Goal: Information Seeking & Learning: Learn about a topic

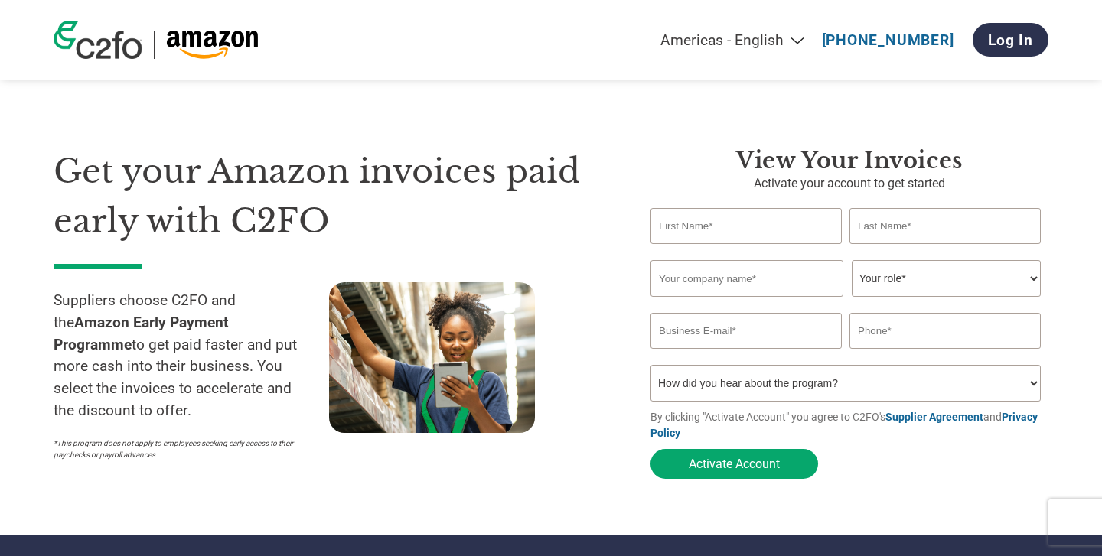
select select "en-[GEOGRAPHIC_DATA]"
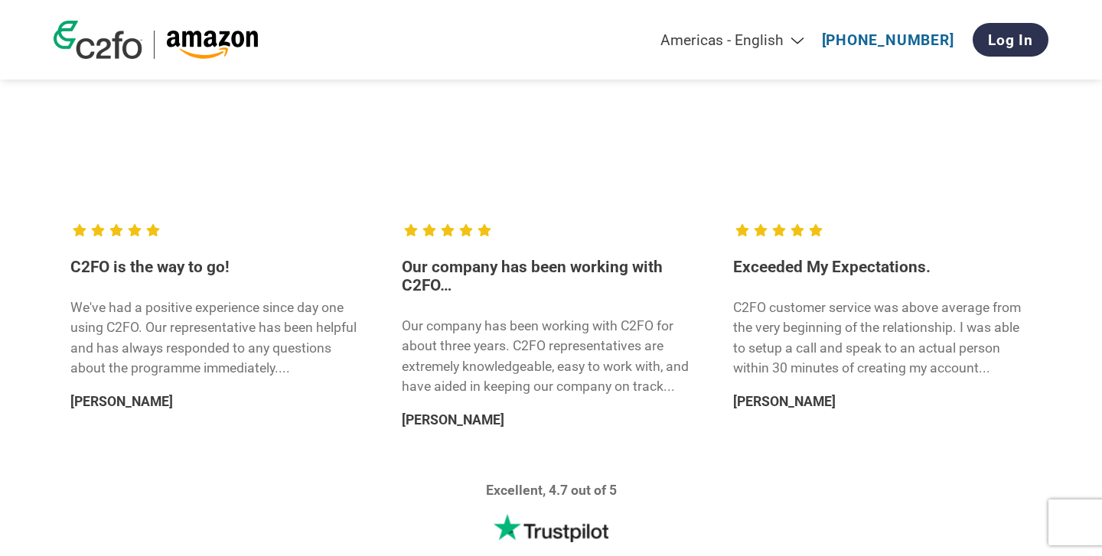
scroll to position [2744, 0]
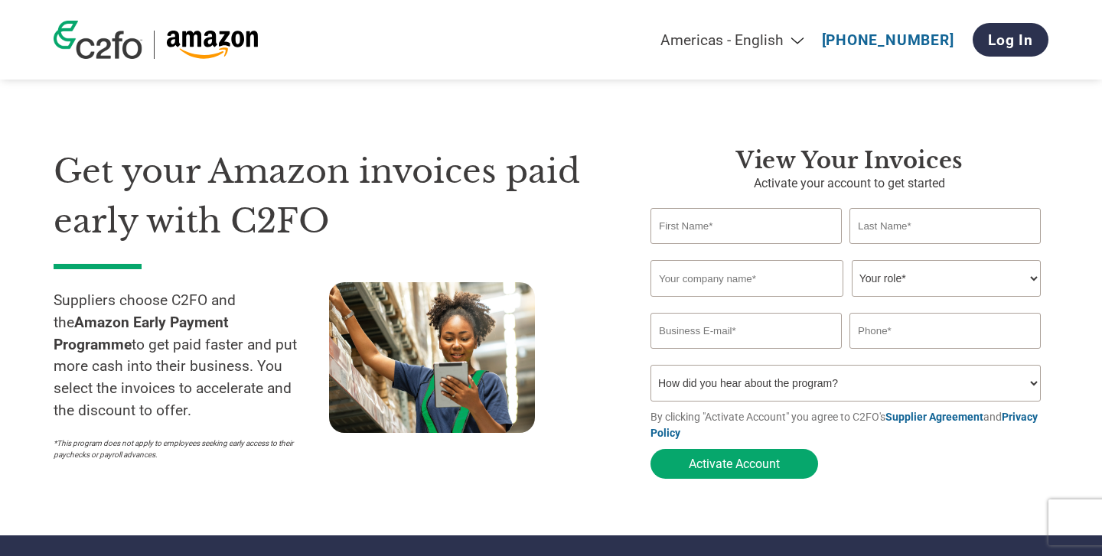
select select "en-[GEOGRAPHIC_DATA]"
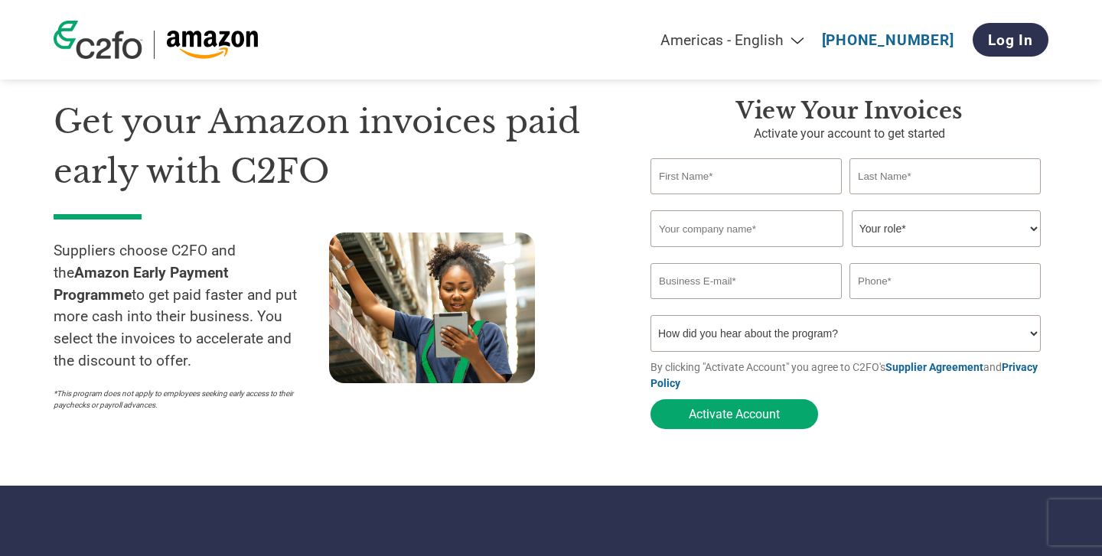
scroll to position [11, 0]
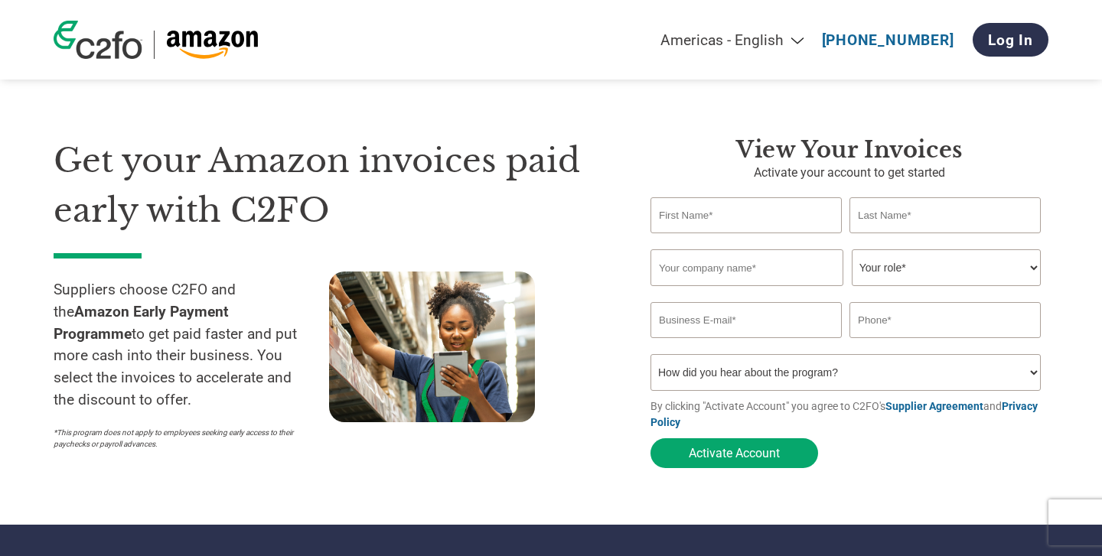
click at [749, 219] on input "text" at bounding box center [746, 215] width 191 height 36
click at [554, 275] on div at bounding box center [467, 365] width 276 height 186
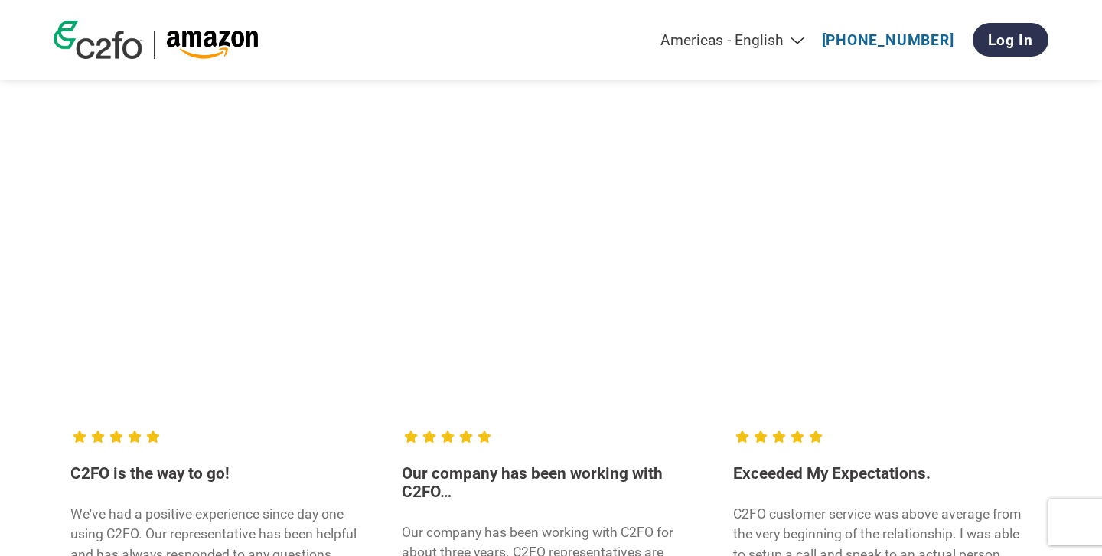
scroll to position [0, 0]
